Goal: Task Accomplishment & Management: Manage account settings

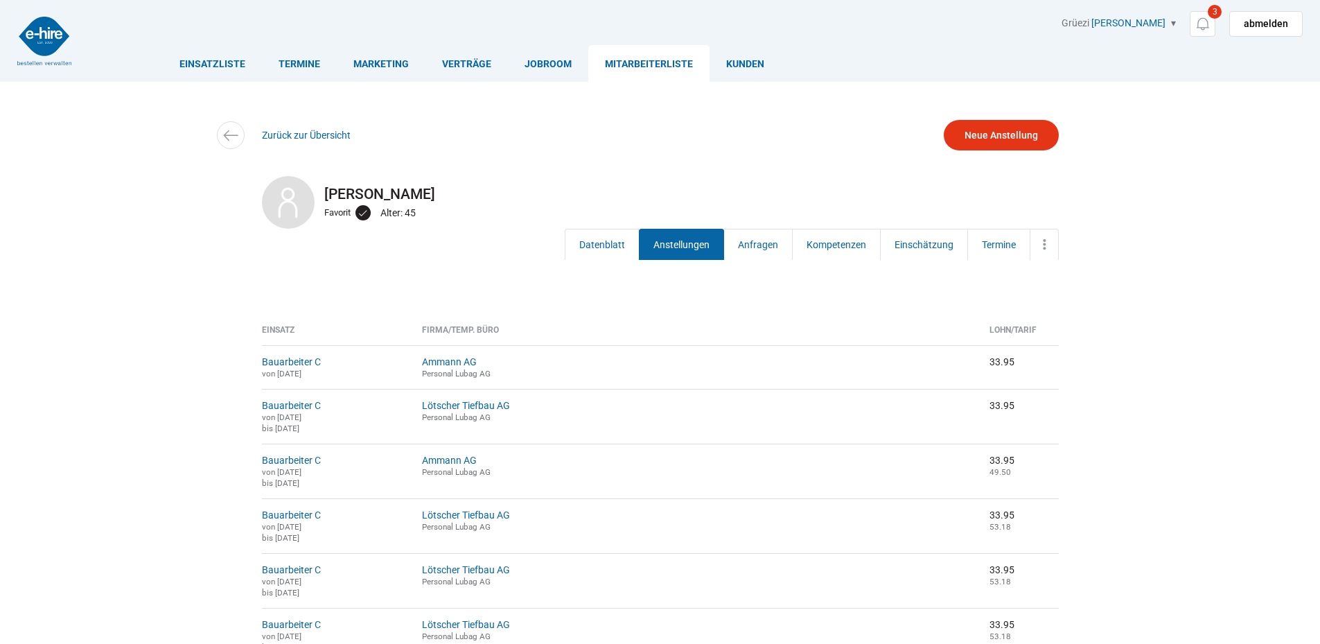
click at [200, 54] on link "Einsatzliste" at bounding box center [212, 63] width 99 height 37
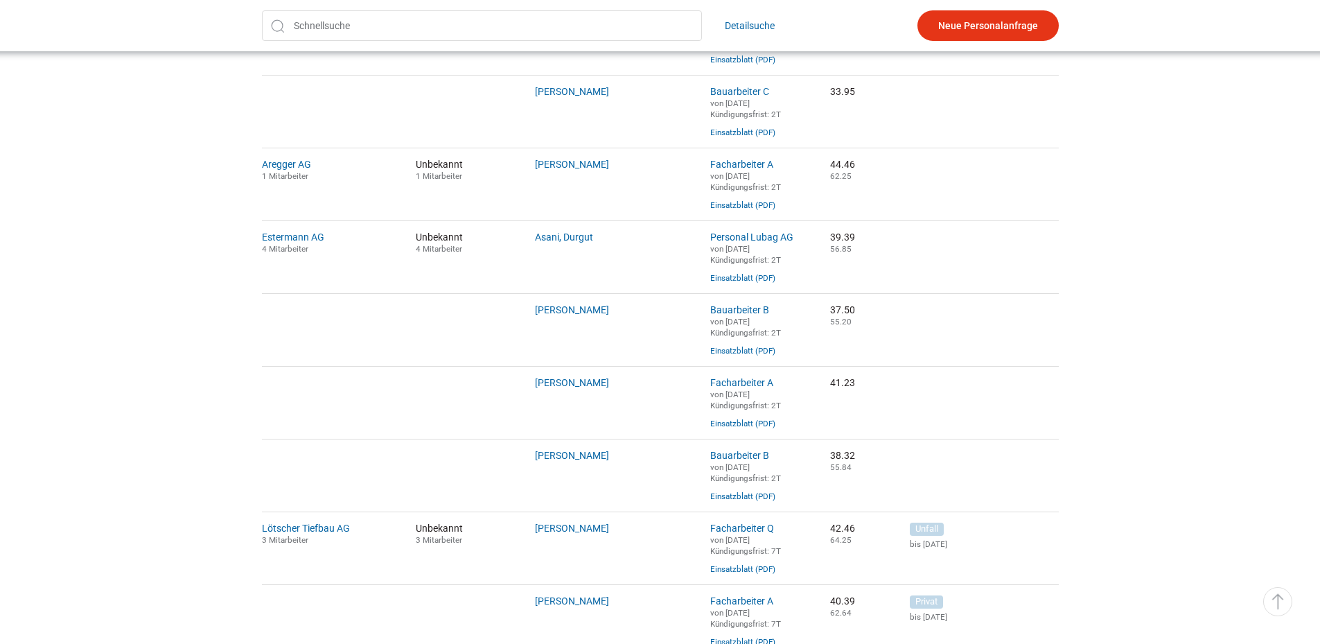
scroll to position [346, 0]
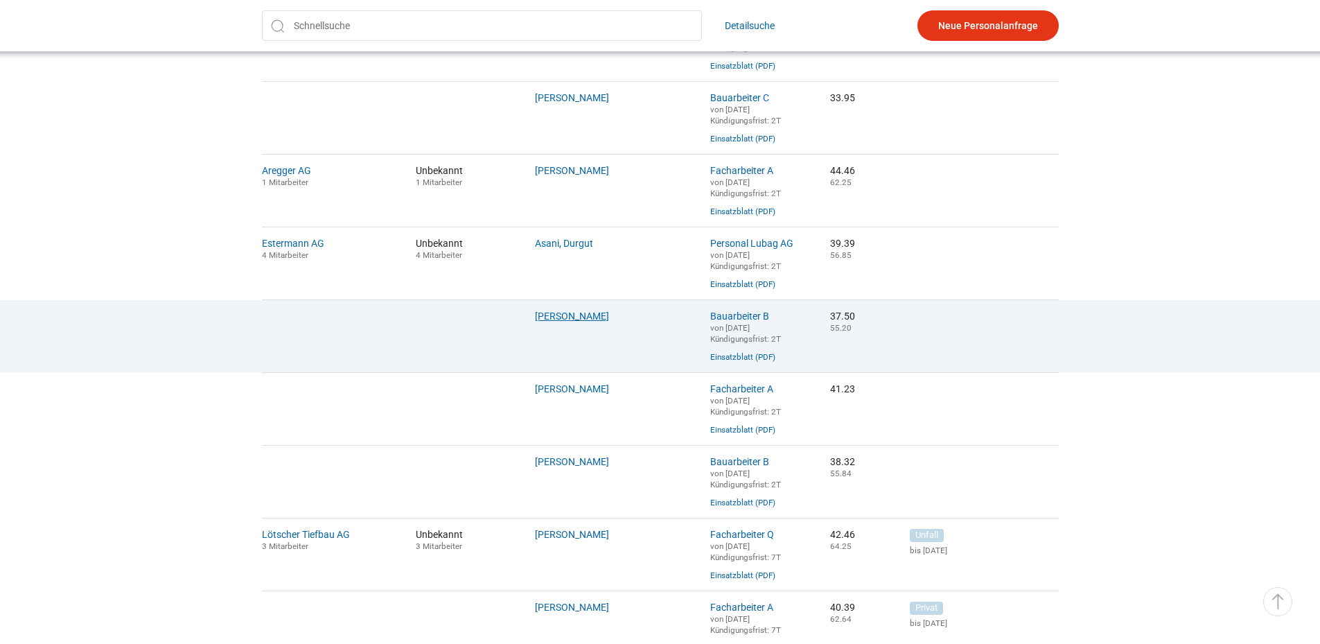
click at [576, 321] on link "Eyenghaleki, Robert" at bounding box center [572, 315] width 74 height 11
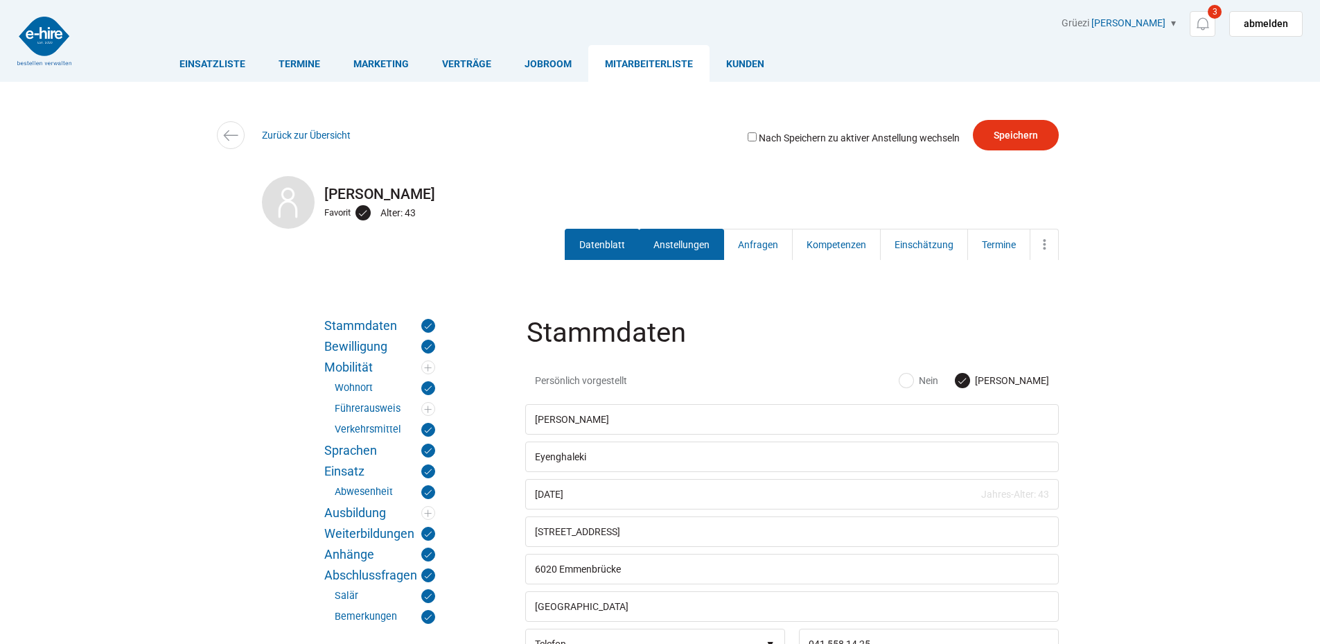
click at [680, 248] on link "Anstellungen" at bounding box center [681, 244] width 85 height 31
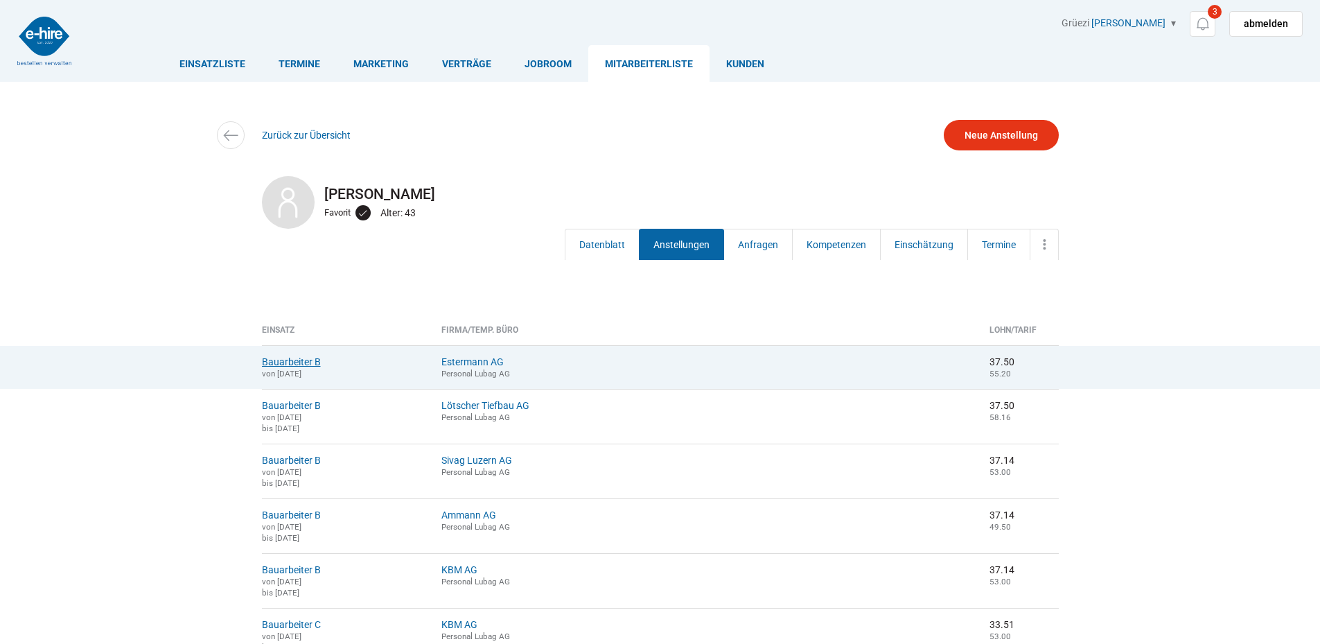
click at [311, 359] on link "Bauarbeiter B" at bounding box center [291, 361] width 59 height 11
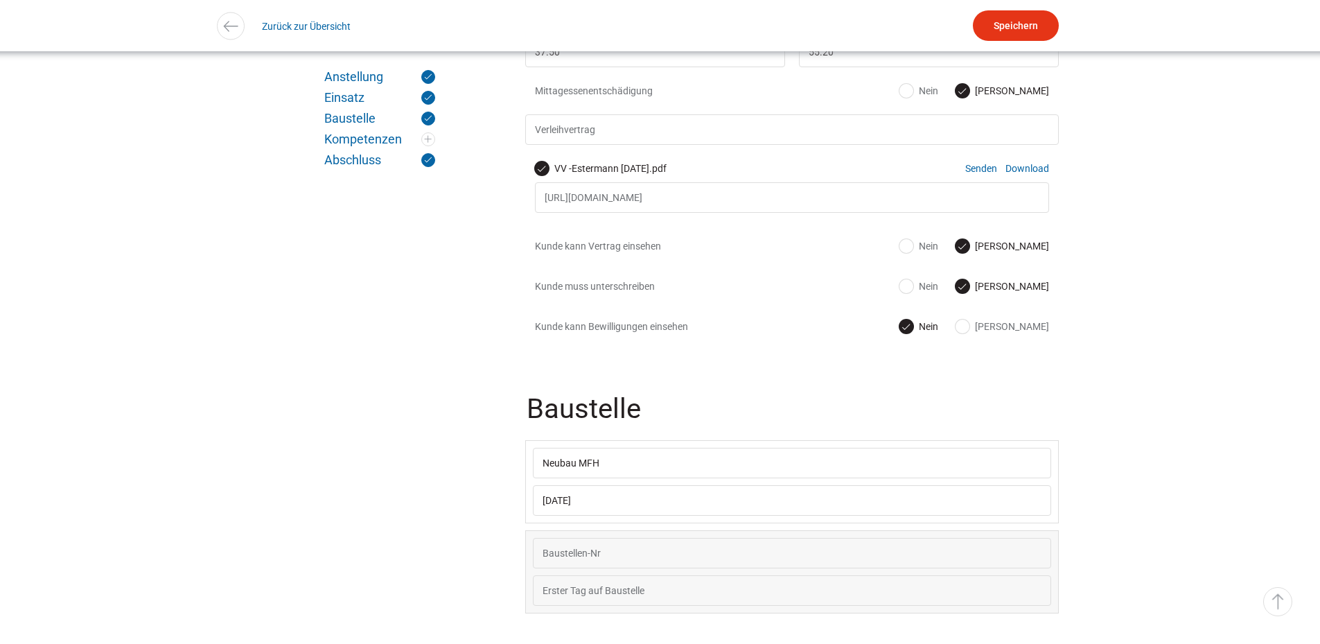
scroll to position [762, 0]
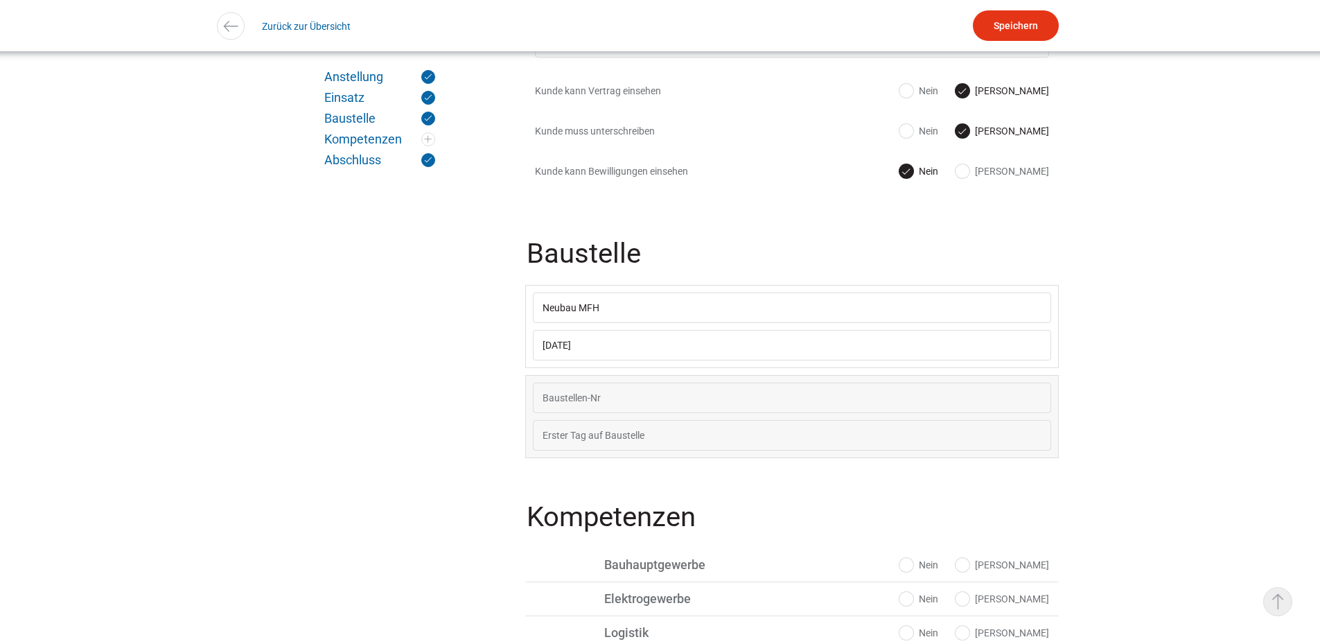
click at [1285, 599] on link "▵ Nach oben" at bounding box center [1277, 601] width 29 height 29
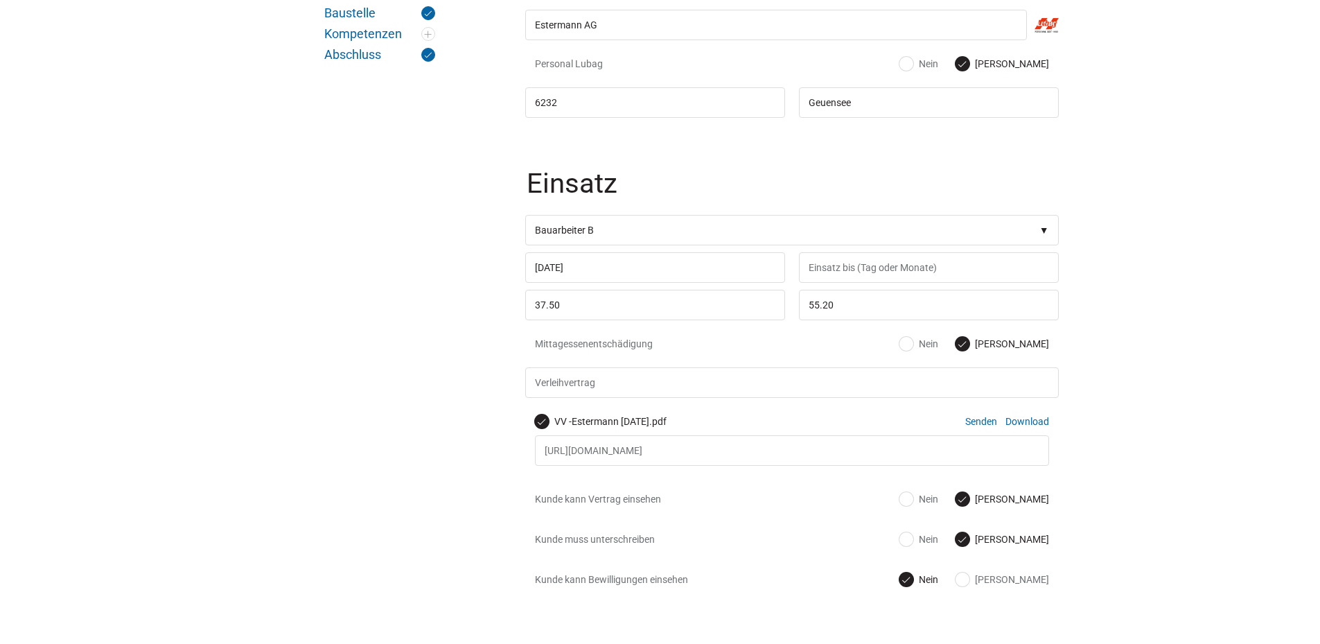
scroll to position [0, 0]
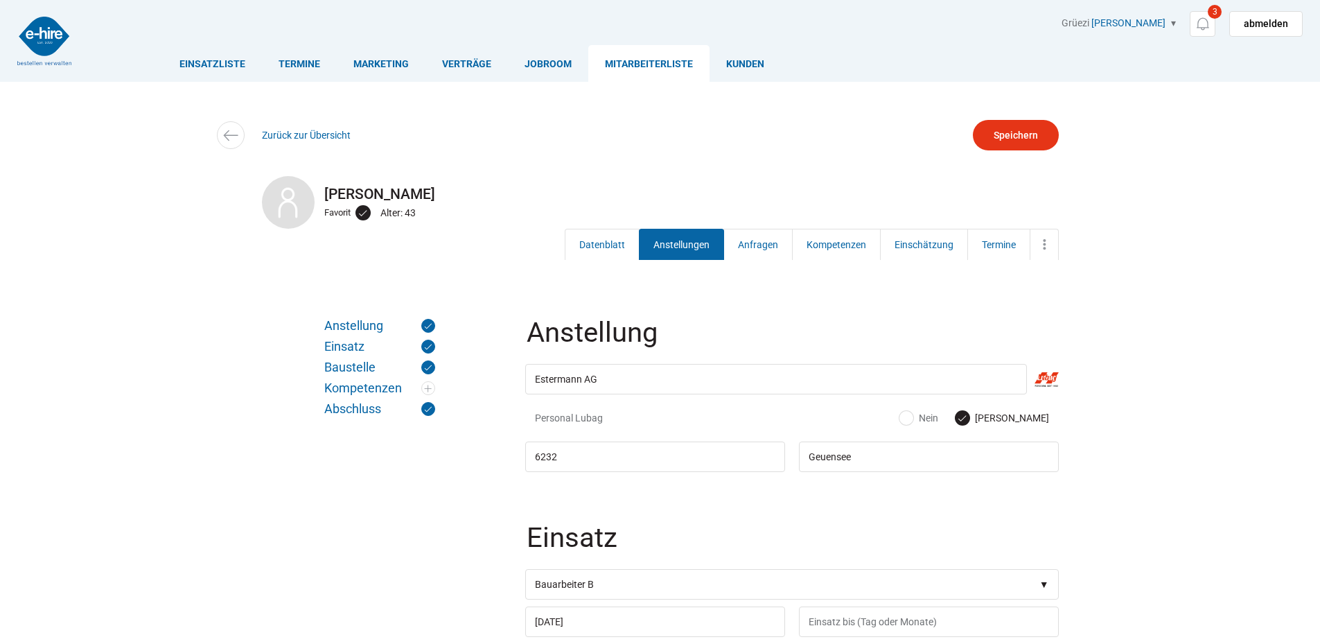
click at [685, 249] on link "Anstellungen" at bounding box center [681, 244] width 85 height 31
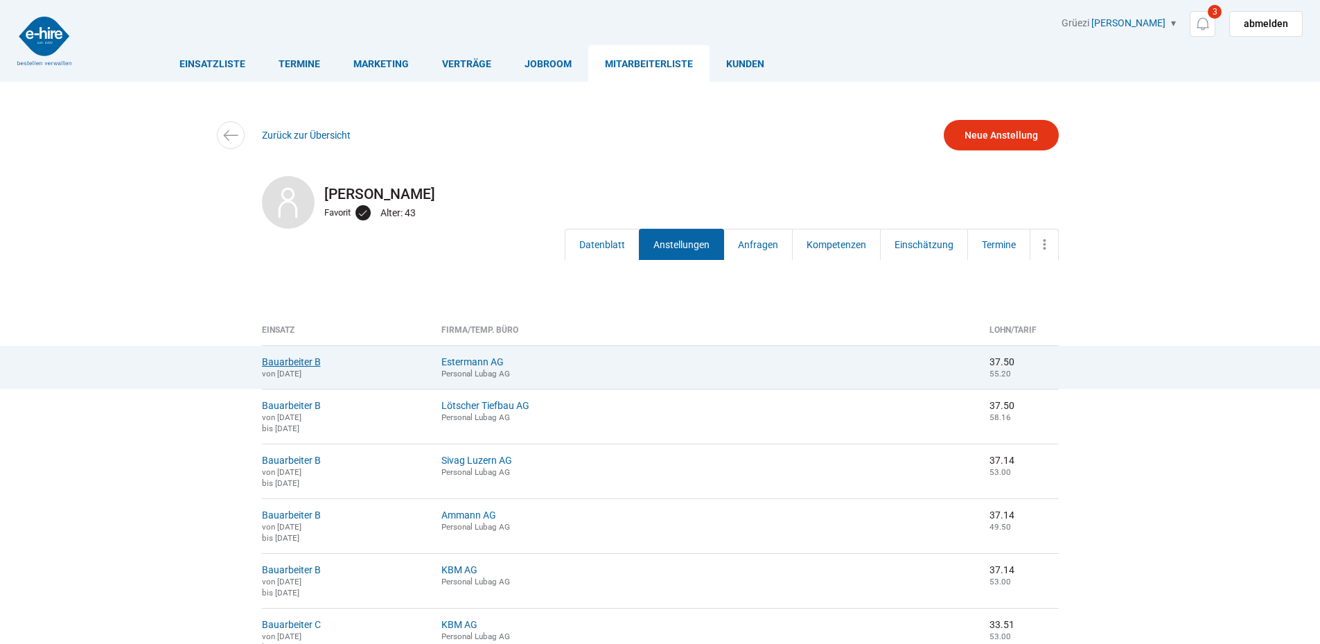
click at [296, 366] on link "Bauarbeiter B" at bounding box center [291, 361] width 59 height 11
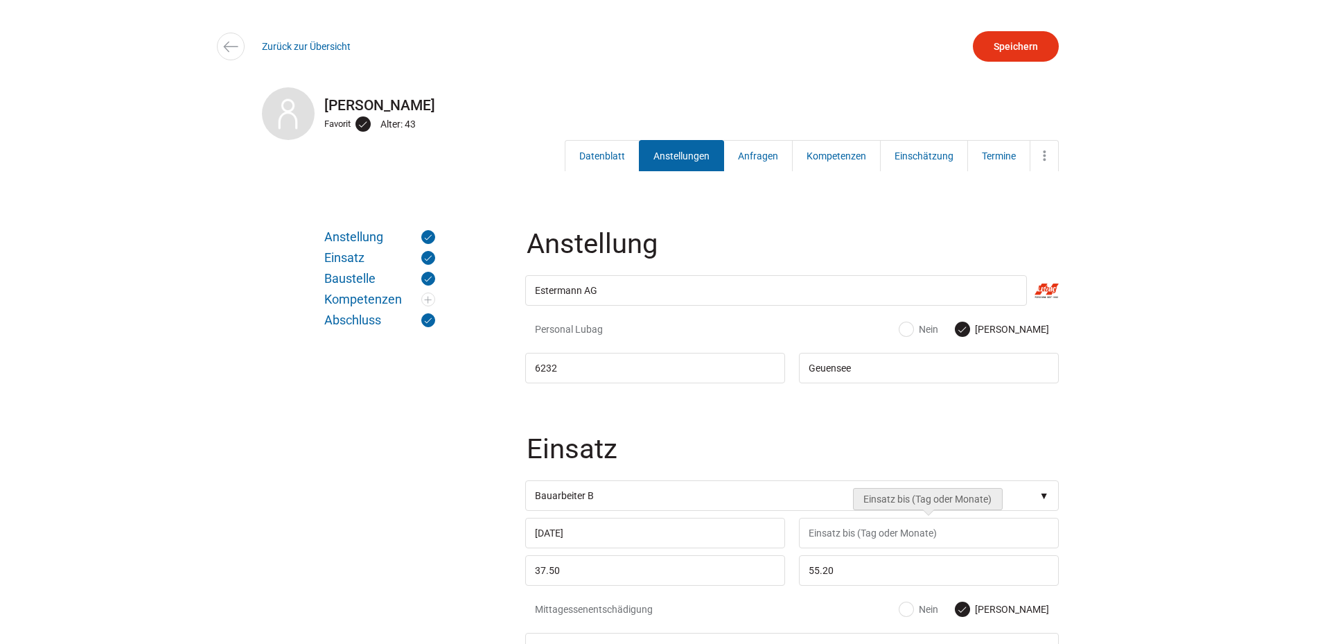
scroll to position [208, 0]
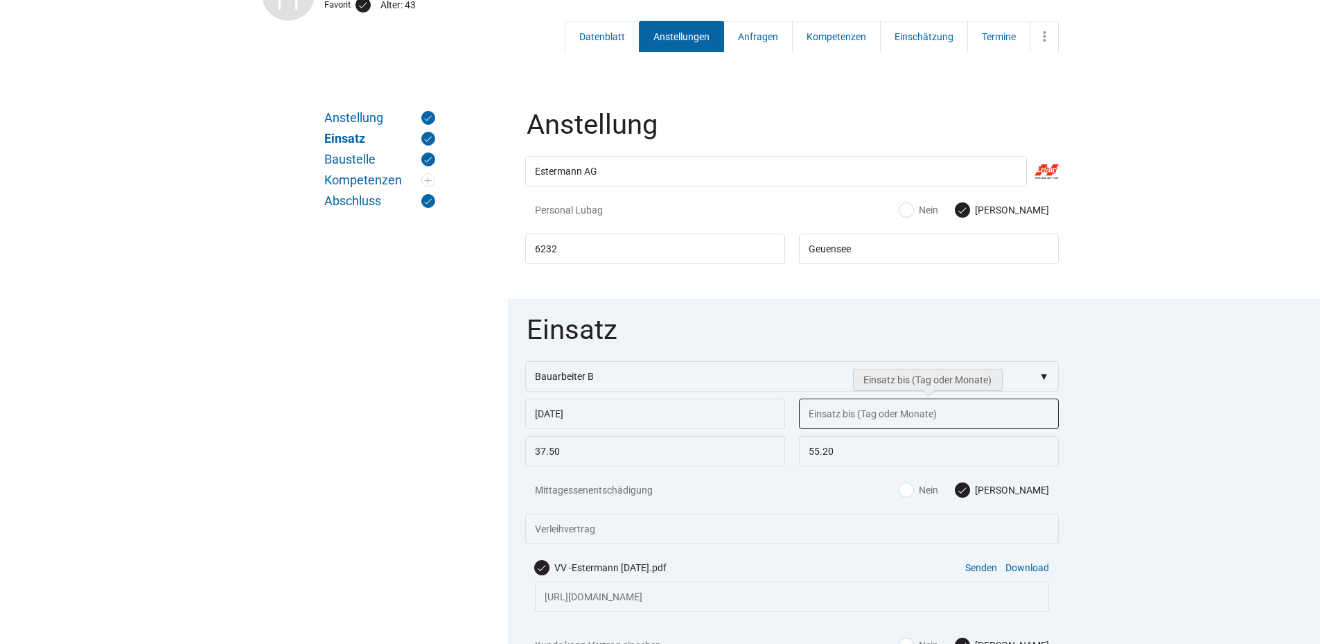
click at [845, 409] on input "text" at bounding box center [929, 413] width 260 height 30
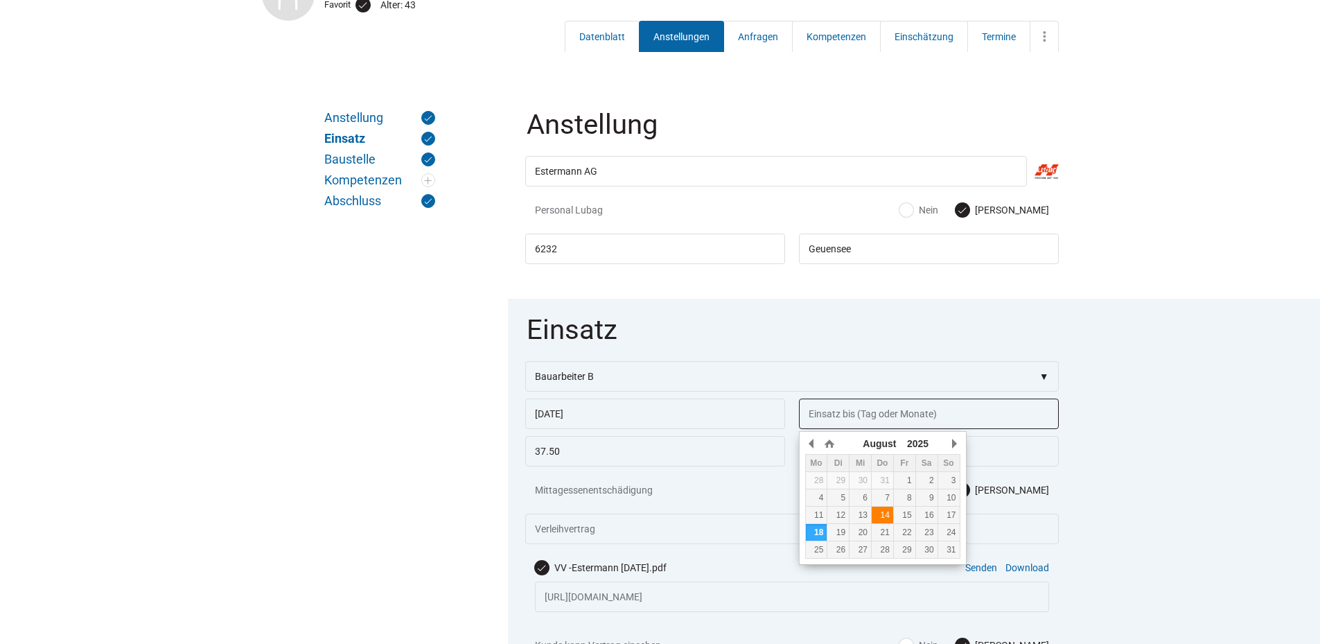
click at [881, 516] on div "14" at bounding box center [882, 515] width 21 height 10
type input "[DATE]"
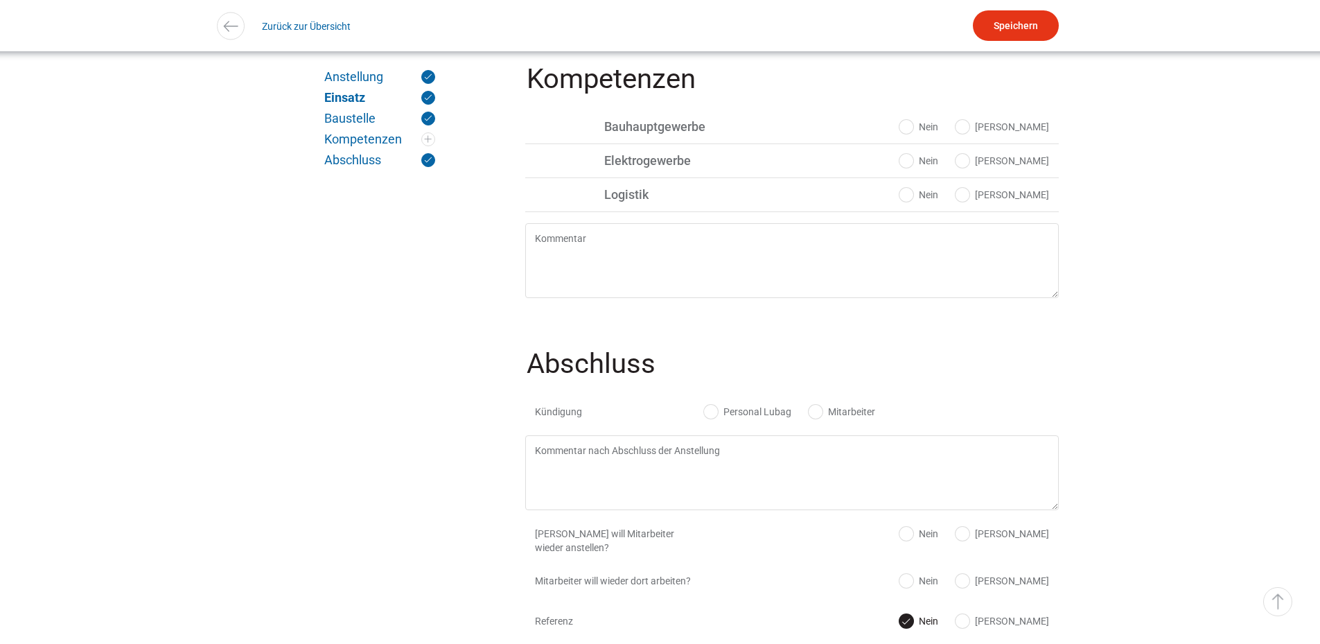
scroll to position [1386, 0]
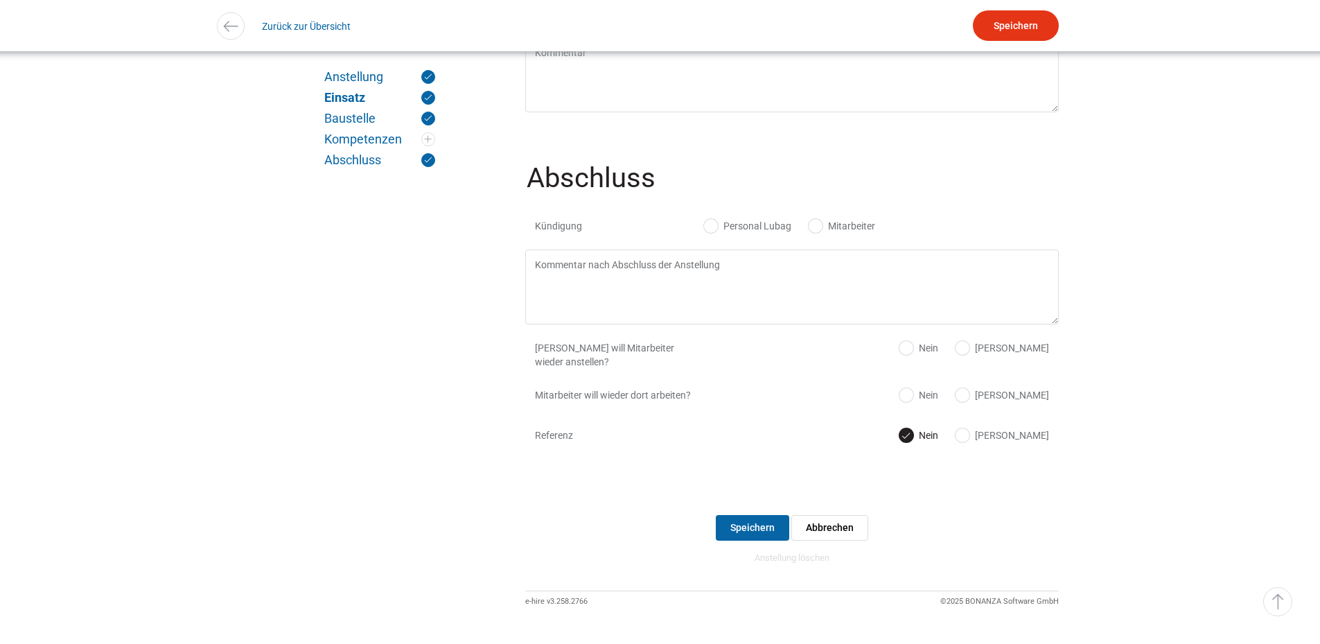
click at [714, 233] on label "Personal Lubag" at bounding box center [747, 226] width 87 height 14
radio input "true"
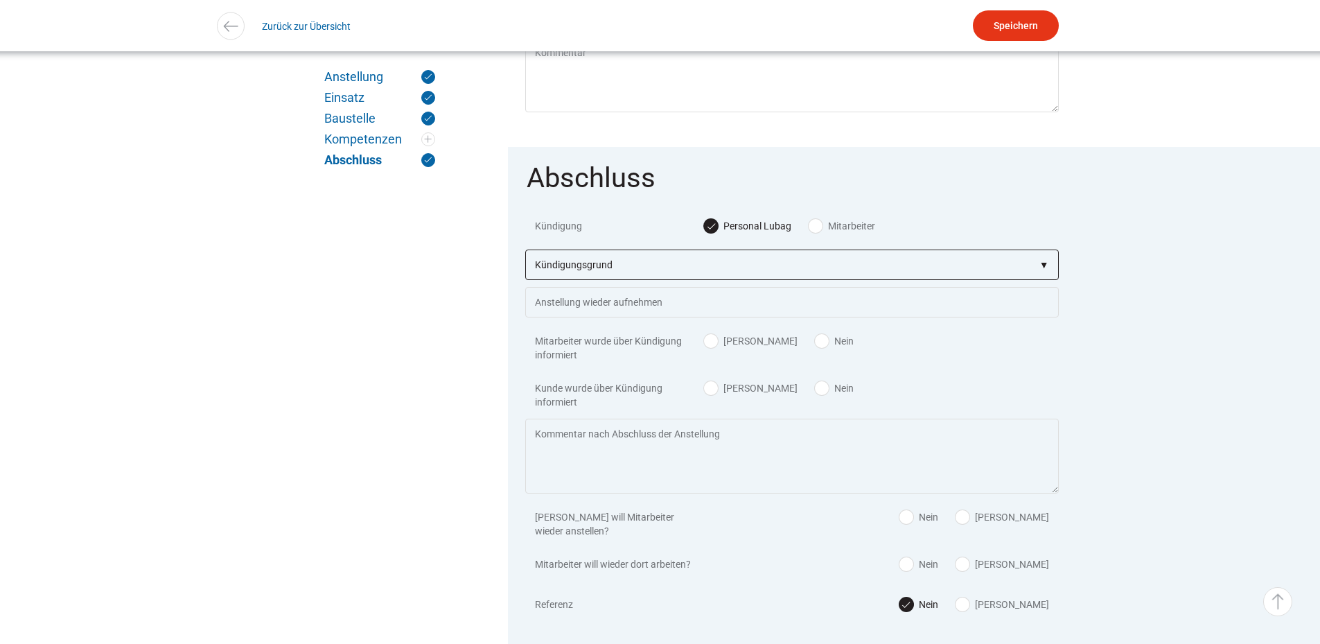
click at [601, 272] on select"] "Kündigungsgrund zu wenig Arbeit Mitarbeiter hatte neue Stelle Firma Konkurs im …" at bounding box center [791, 264] width 533 height 30
select select"] "zu wenig Arbeit"
click at [525, 261] on select"] "Kündigungsgrund zu wenig Arbeit Mitarbeiter hatte neue Stelle Firma Konkurs im …" at bounding box center [791, 264] width 533 height 30
click at [715, 348] on label "Ja" at bounding box center [751, 341] width 94 height 14
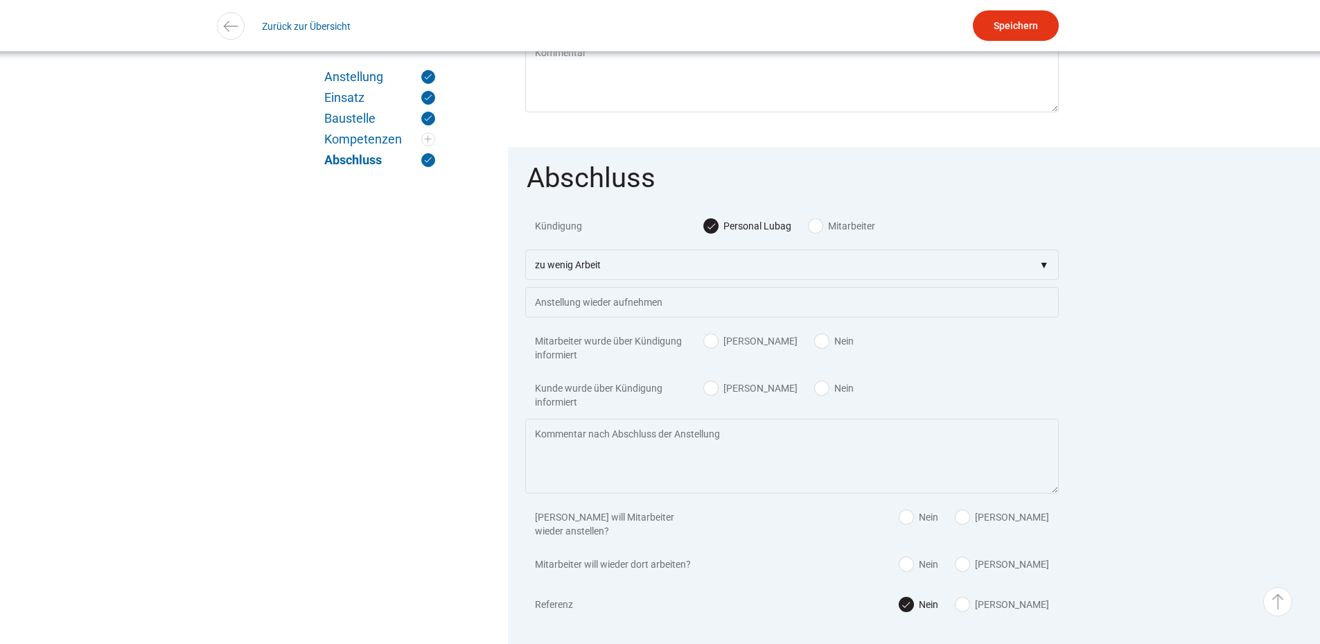
radio input "true"
click at [706, 395] on label "Ja" at bounding box center [751, 388] width 94 height 14
radio input "true"
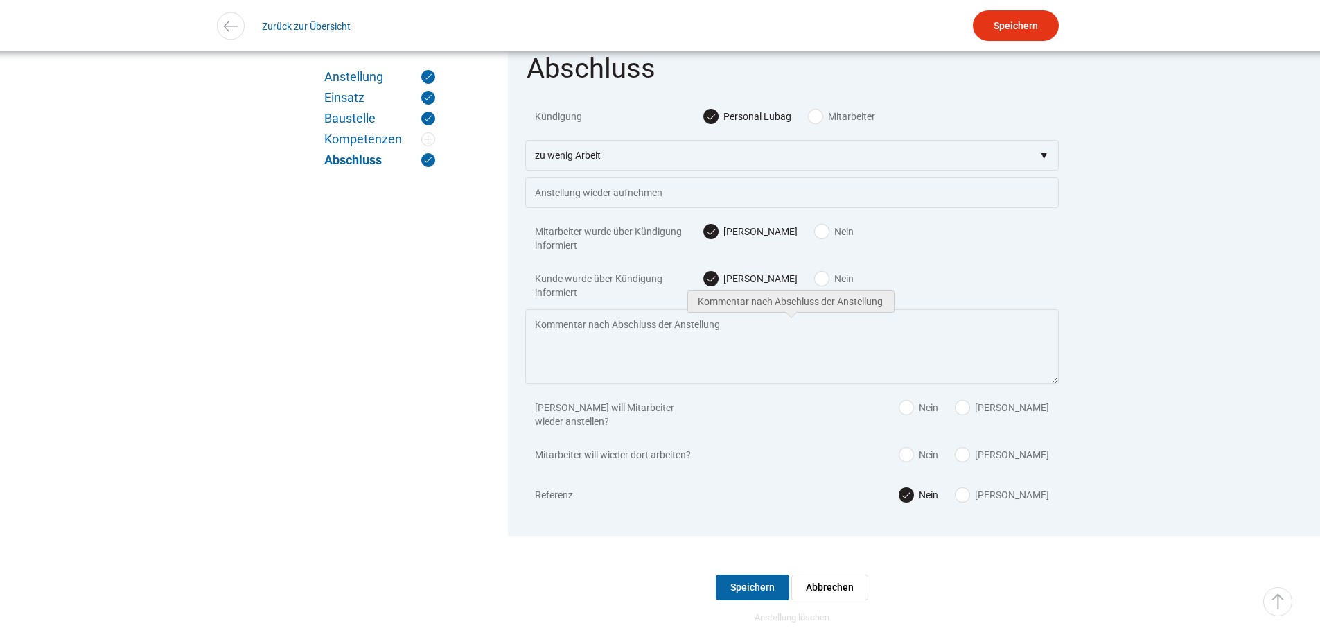
scroll to position [1616, 0]
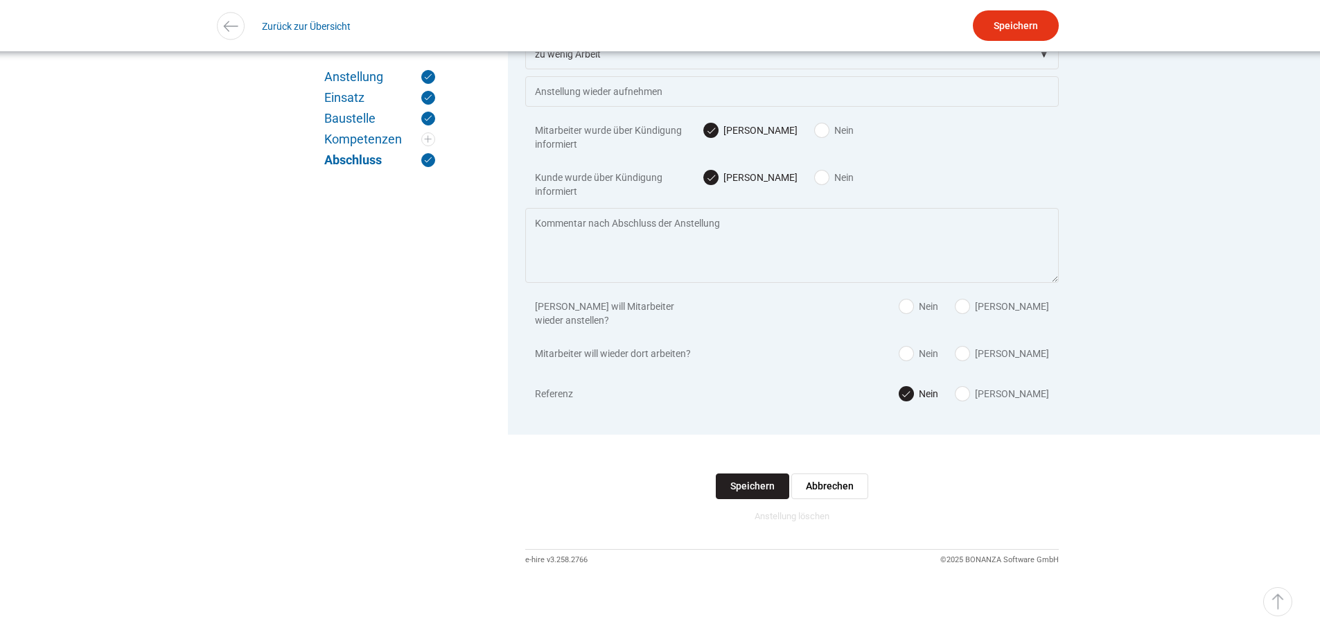
click at [753, 488] on input "Speichern" at bounding box center [752, 486] width 73 height 26
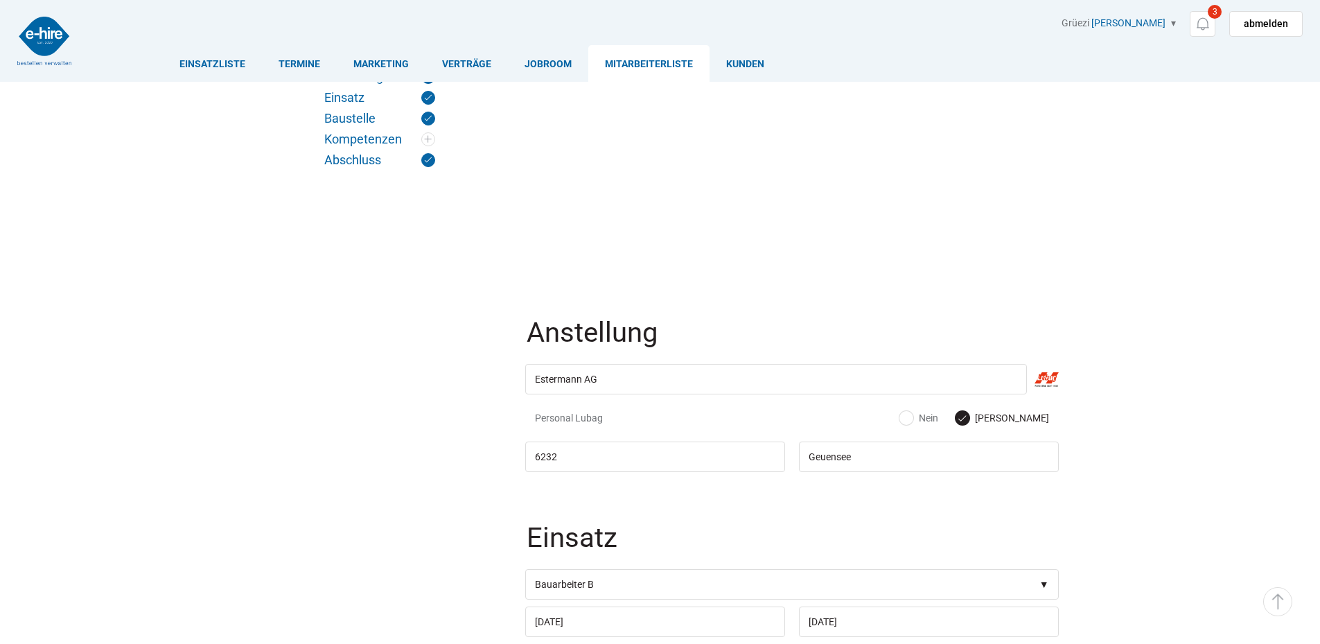
scroll to position [1616, 0]
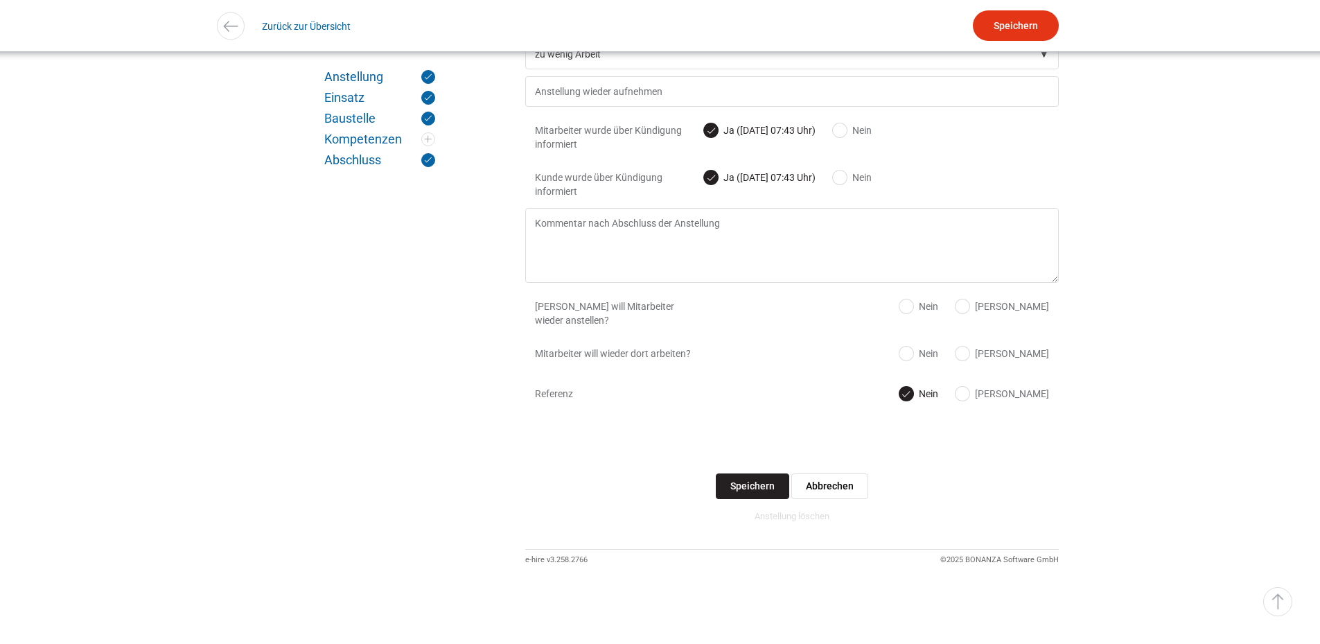
click at [764, 473] on input "Speichern" at bounding box center [752, 486] width 73 height 26
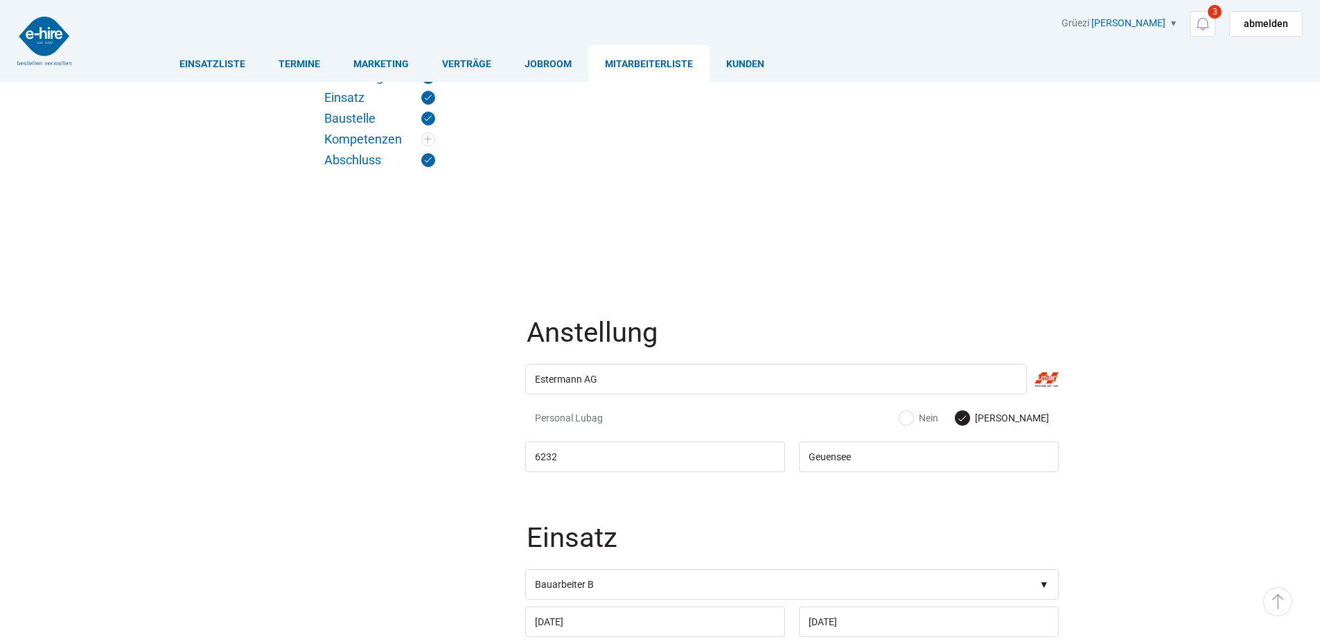
scroll to position [1616, 0]
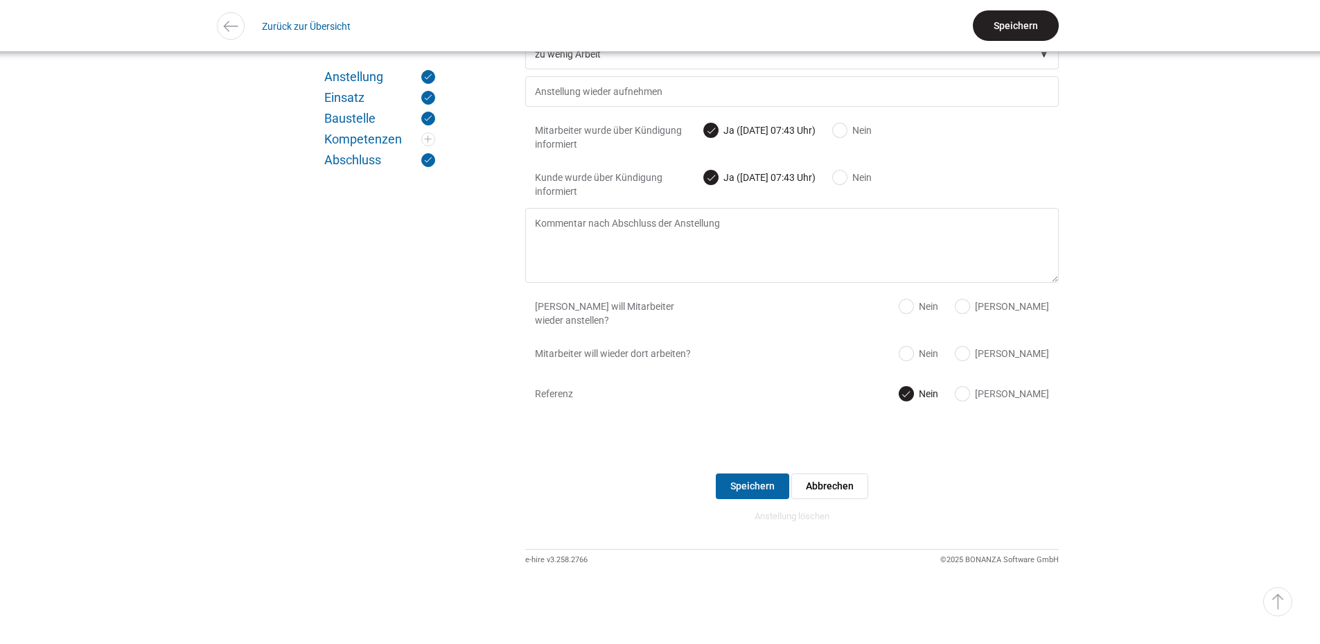
click at [1013, 24] on input "Speichern" at bounding box center [1016, 25] width 86 height 30
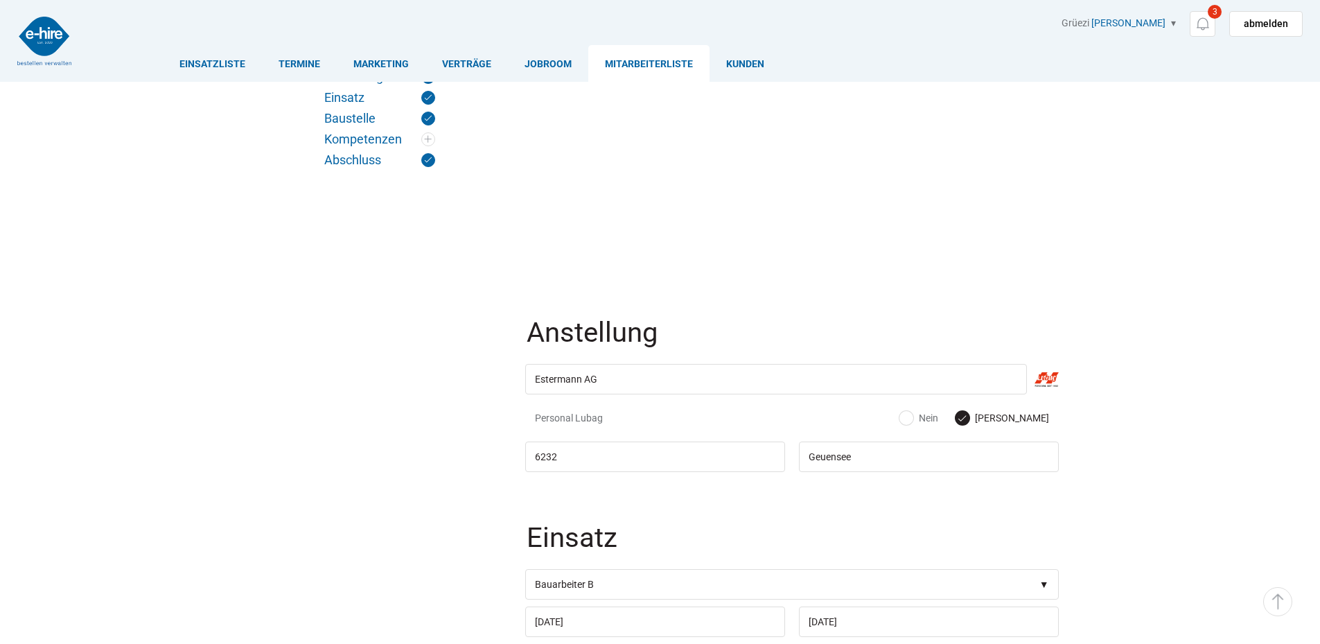
scroll to position [1616, 0]
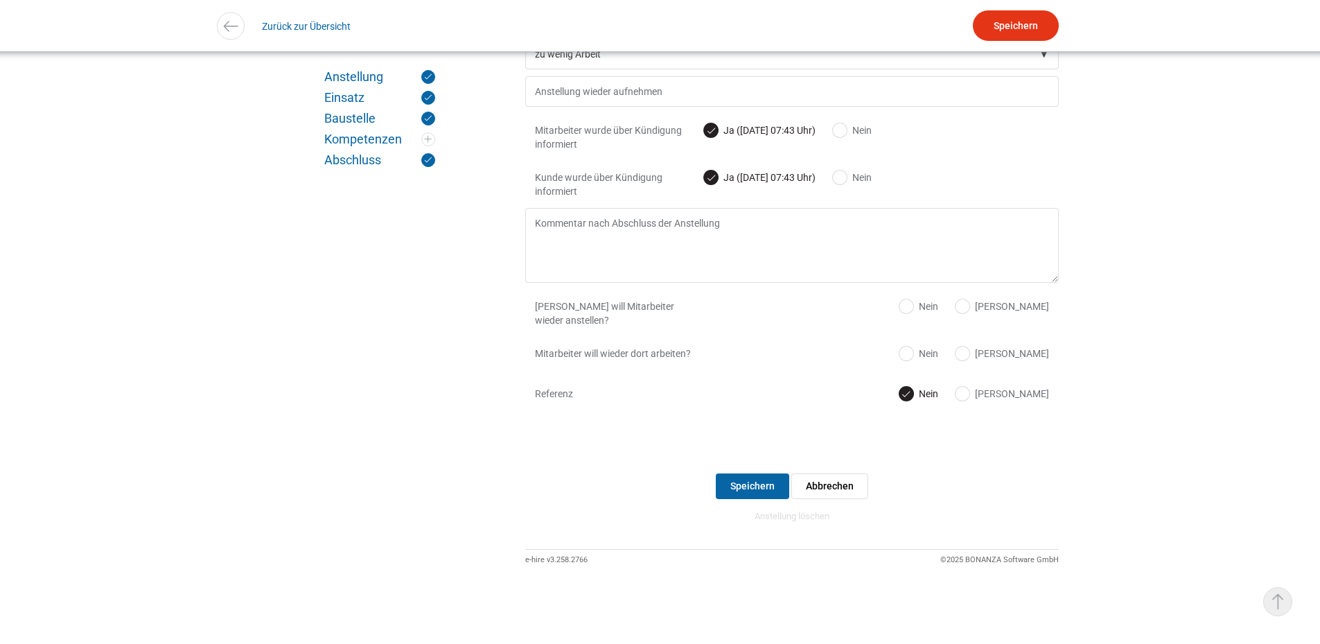
click at [1264, 604] on link "▵ Nach oben" at bounding box center [1277, 601] width 29 height 29
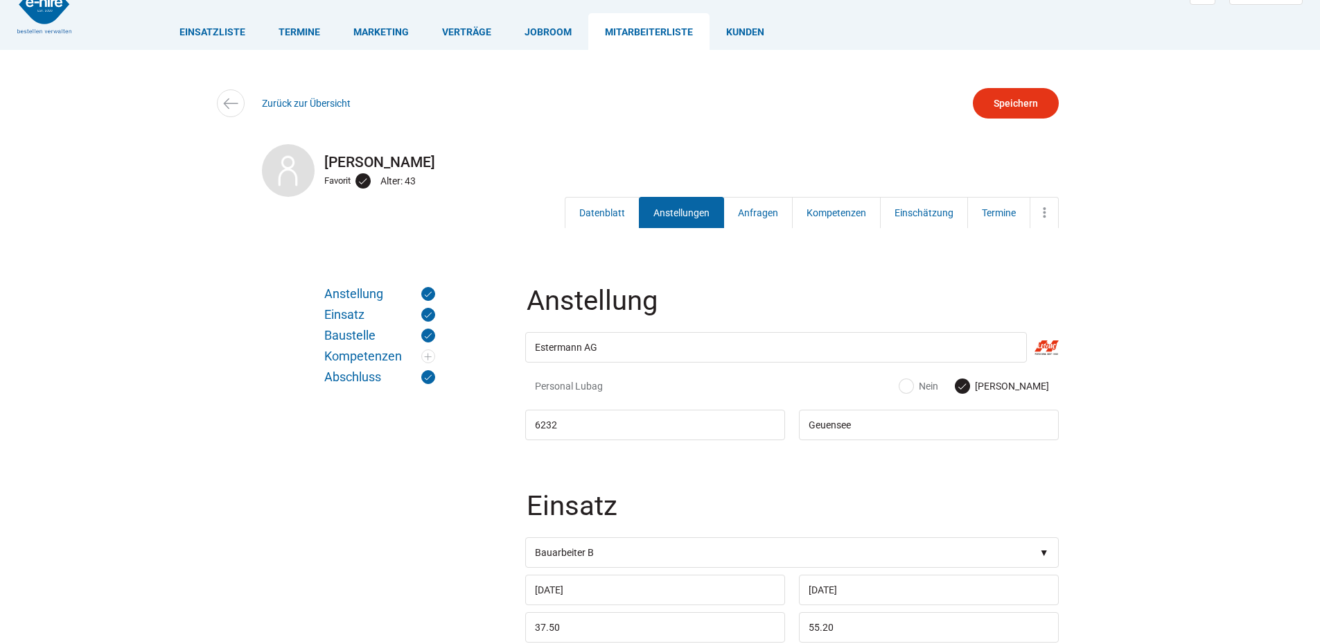
scroll to position [0, 0]
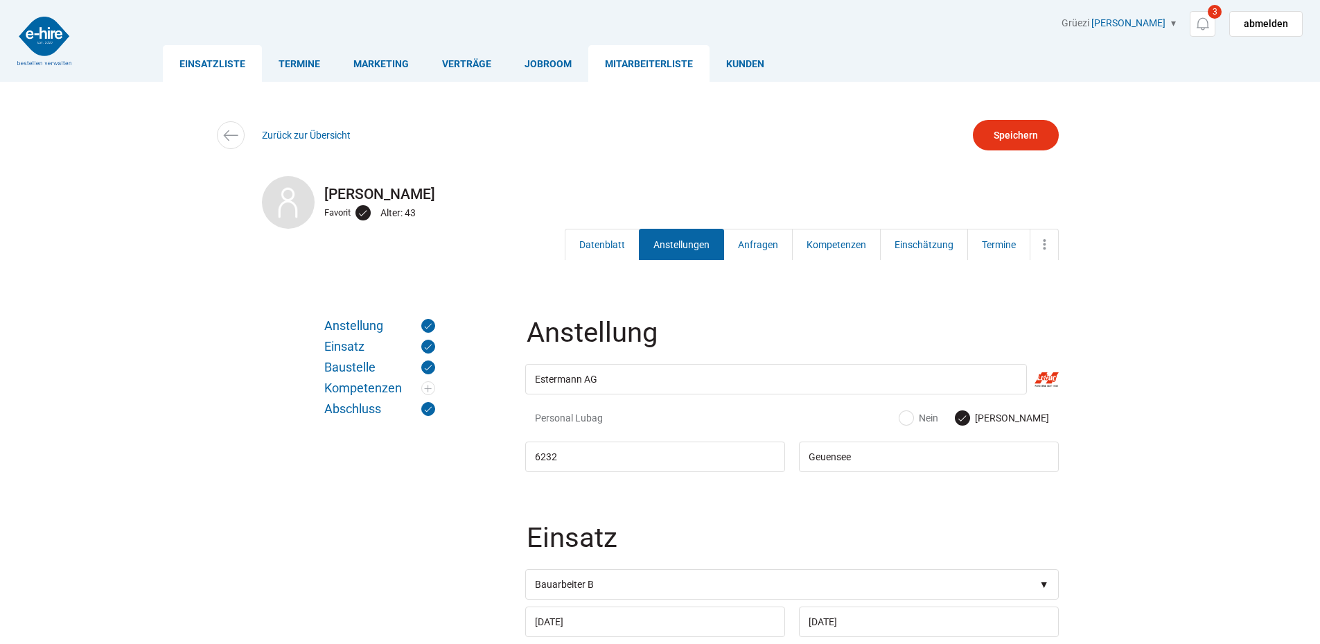
click at [204, 65] on link "Einsatzliste" at bounding box center [212, 63] width 99 height 37
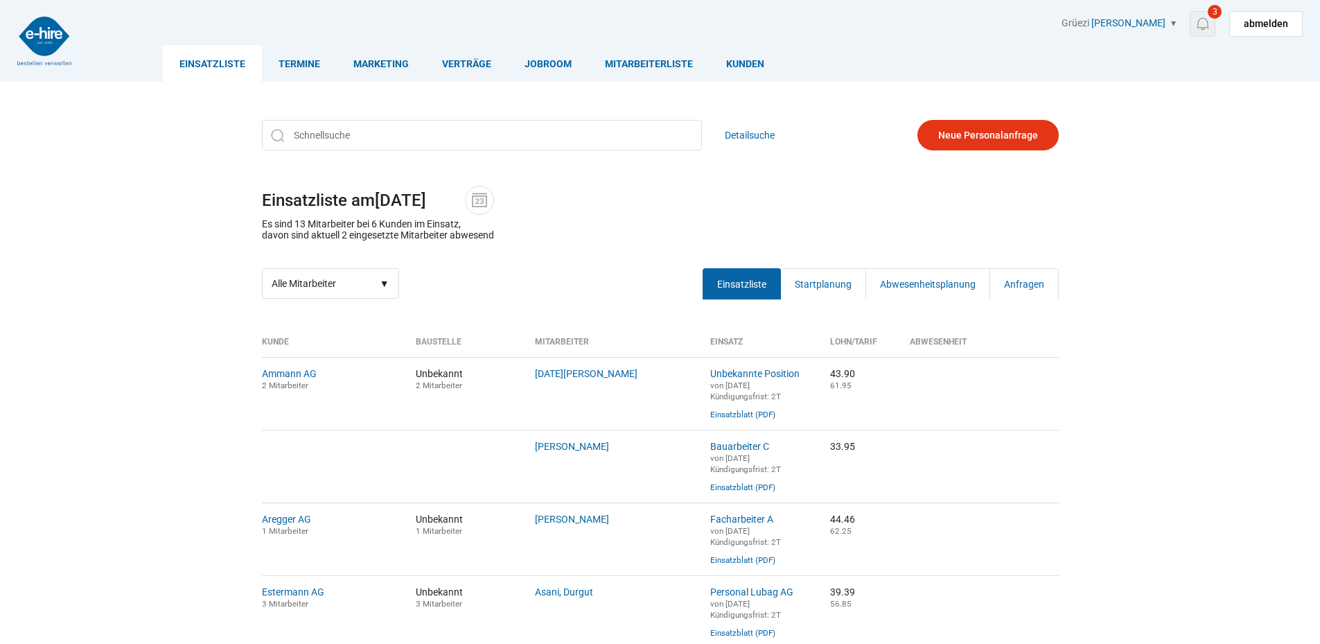
click at [1210, 24] on img at bounding box center [1202, 23] width 17 height 17
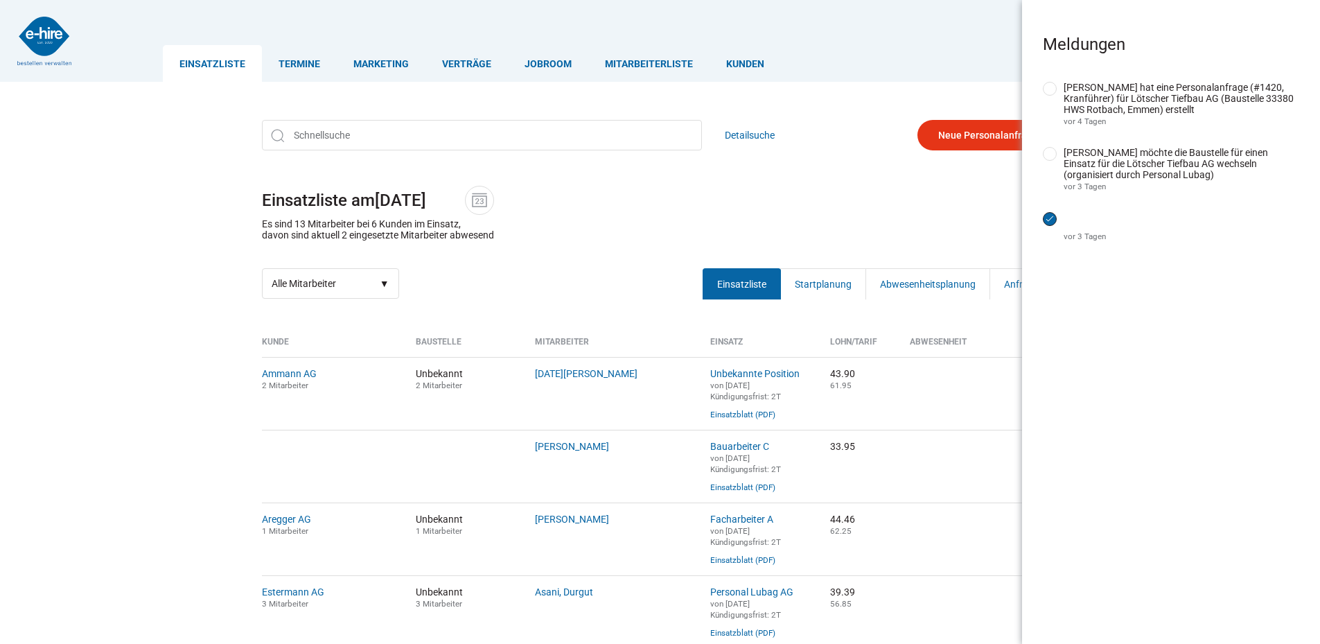
click at [1050, 226] on input "erledigt" at bounding box center [1050, 219] width 14 height 14
click at [1048, 156] on input "erledigt" at bounding box center [1050, 154] width 14 height 14
click at [899, 199] on h1 "Einsatzliste am [DATE]" at bounding box center [660, 200] width 797 height 29
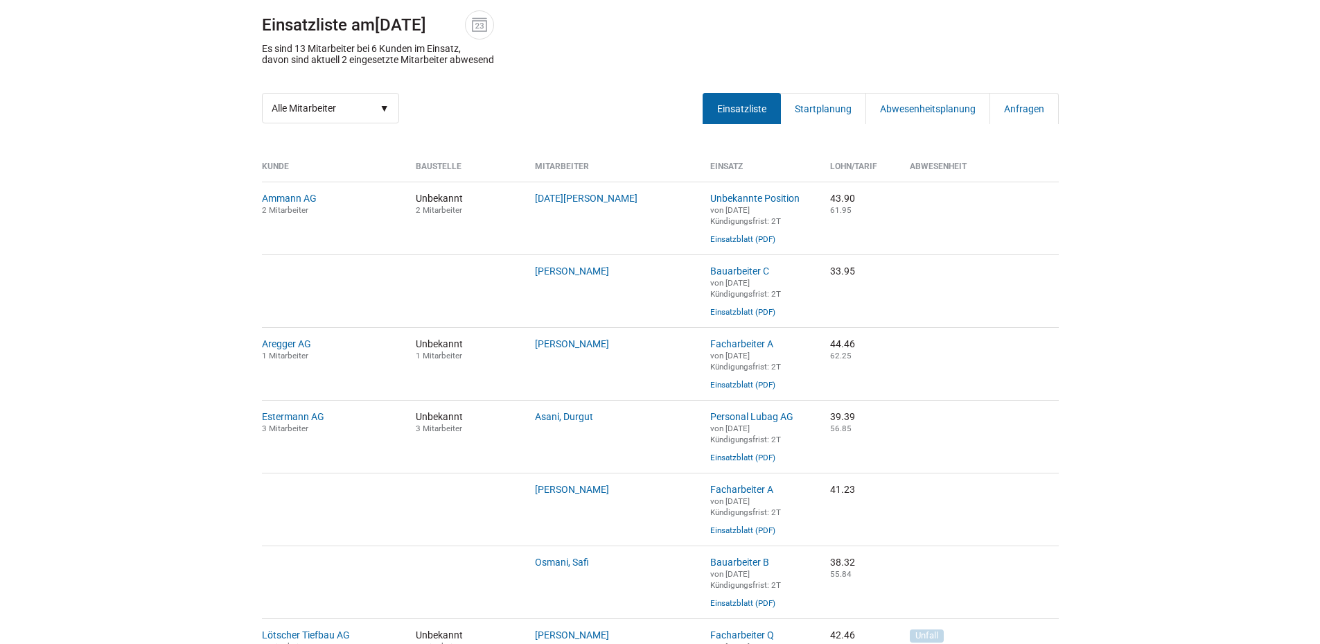
scroll to position [54, 0]
